Goal: Information Seeking & Learning: Learn about a topic

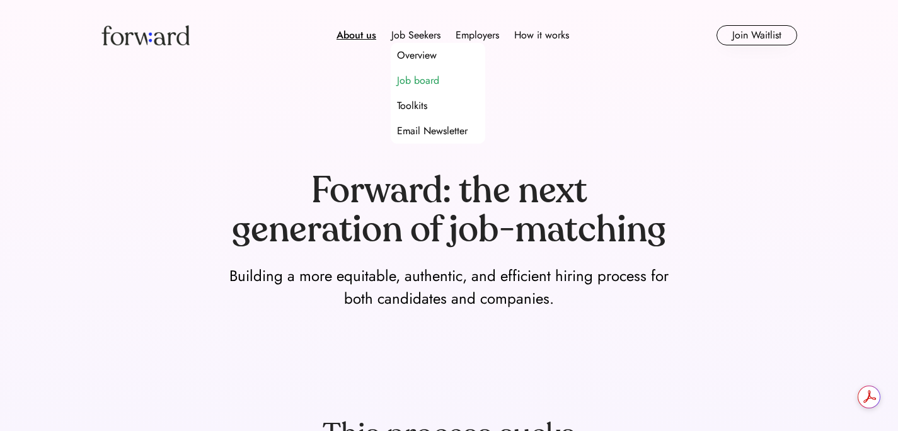
click at [411, 81] on div "Job board" at bounding box center [418, 80] width 42 height 15
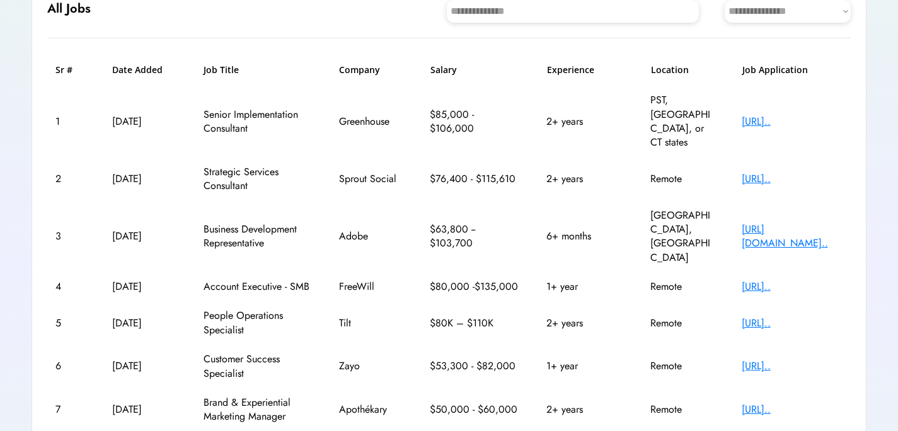
scroll to position [151, 0]
click at [770, 358] on div "[URL].." at bounding box center [791, 365] width 101 height 14
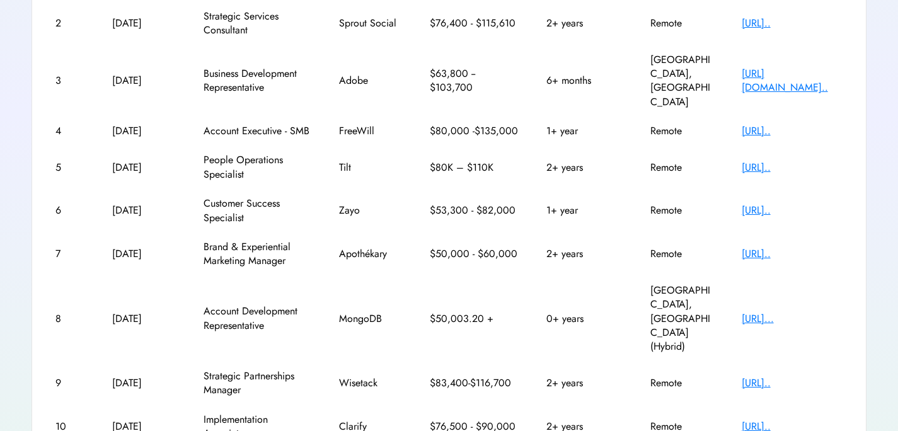
scroll to position [309, 0]
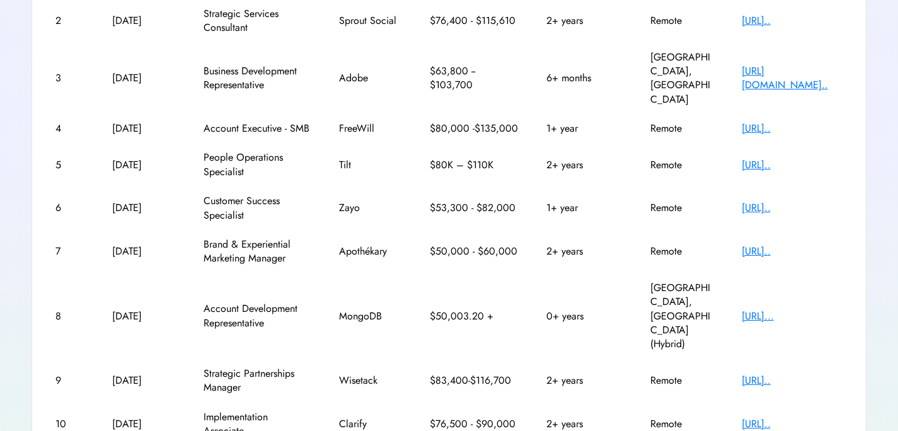
click at [772, 417] on div "[URL].." at bounding box center [791, 424] width 101 height 14
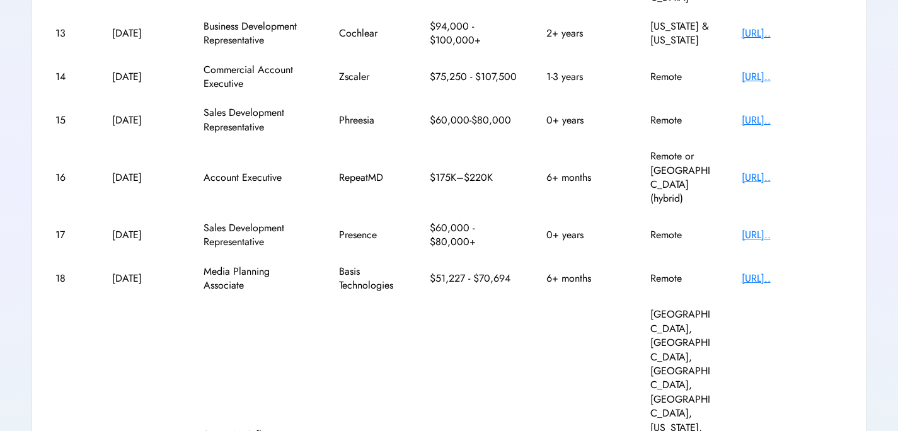
scroll to position [365, 0]
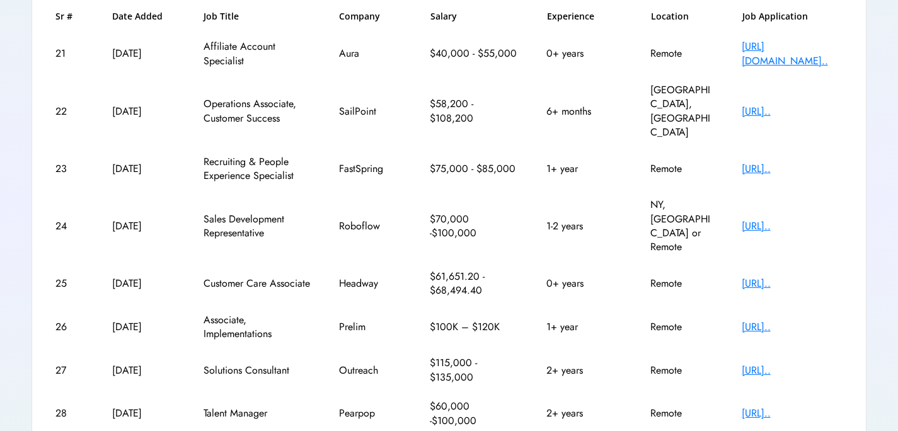
scroll to position [206, 0]
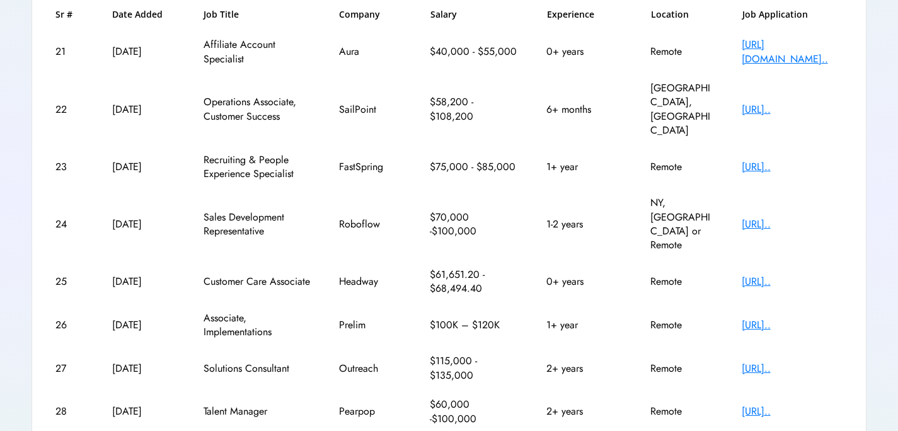
click at [776, 275] on div "[URL].." at bounding box center [791, 282] width 101 height 14
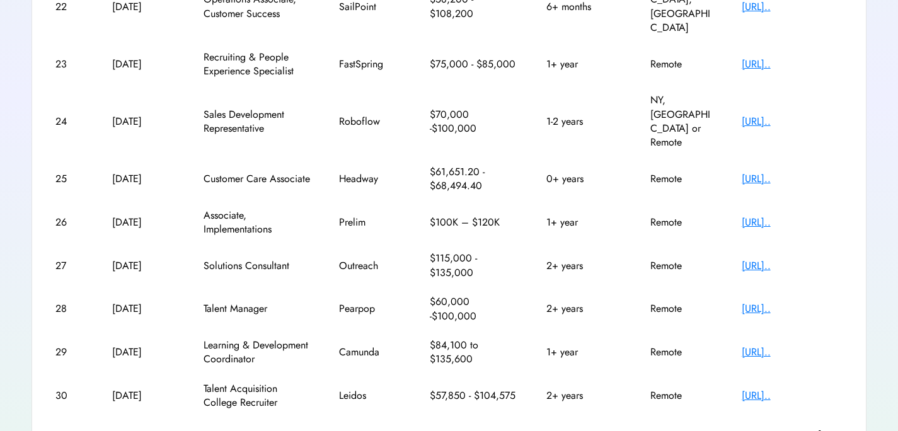
scroll to position [0, 0]
